Goal: Navigation & Orientation: Go to known website

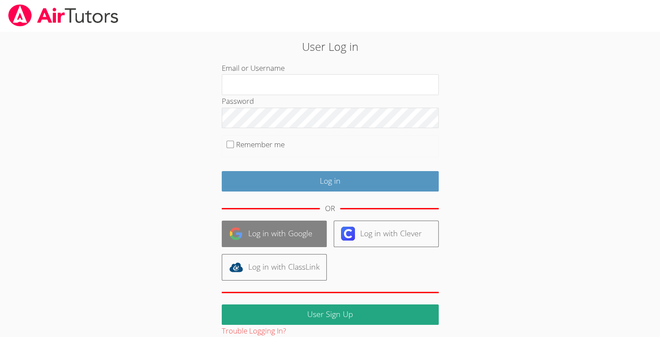
click at [289, 231] on link "Log in with Google" at bounding box center [274, 233] width 105 height 26
